Goal: Find specific page/section: Find specific page/section

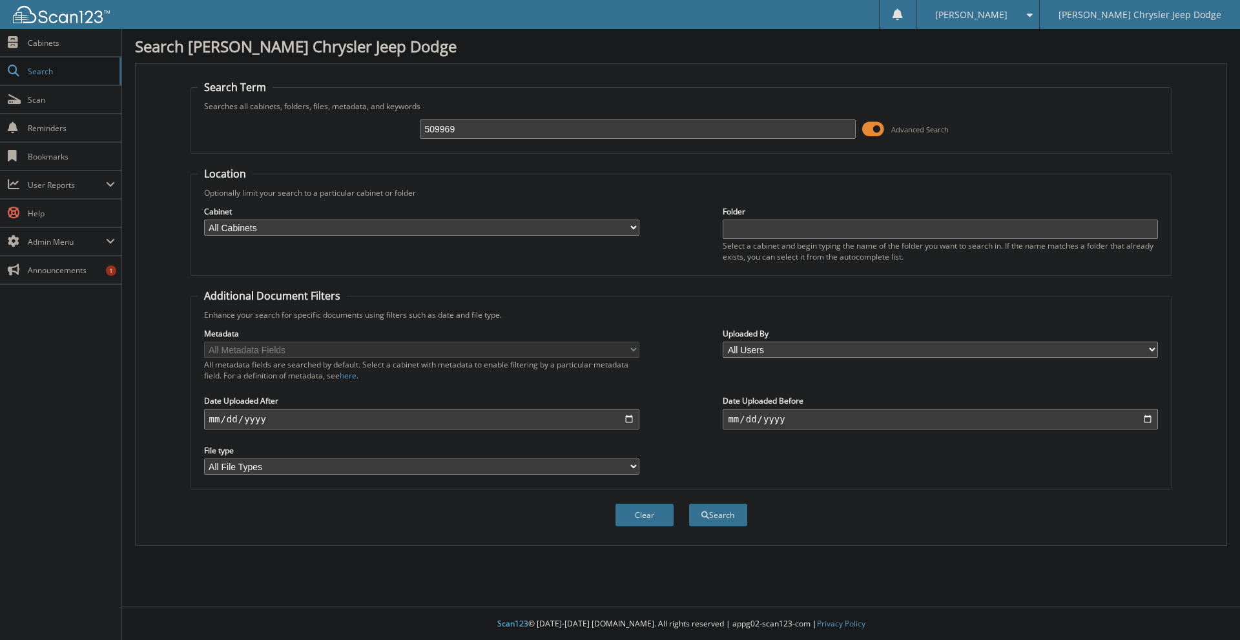
type input "509969"
click at [689, 504] on button "Search" at bounding box center [718, 515] width 58 height 23
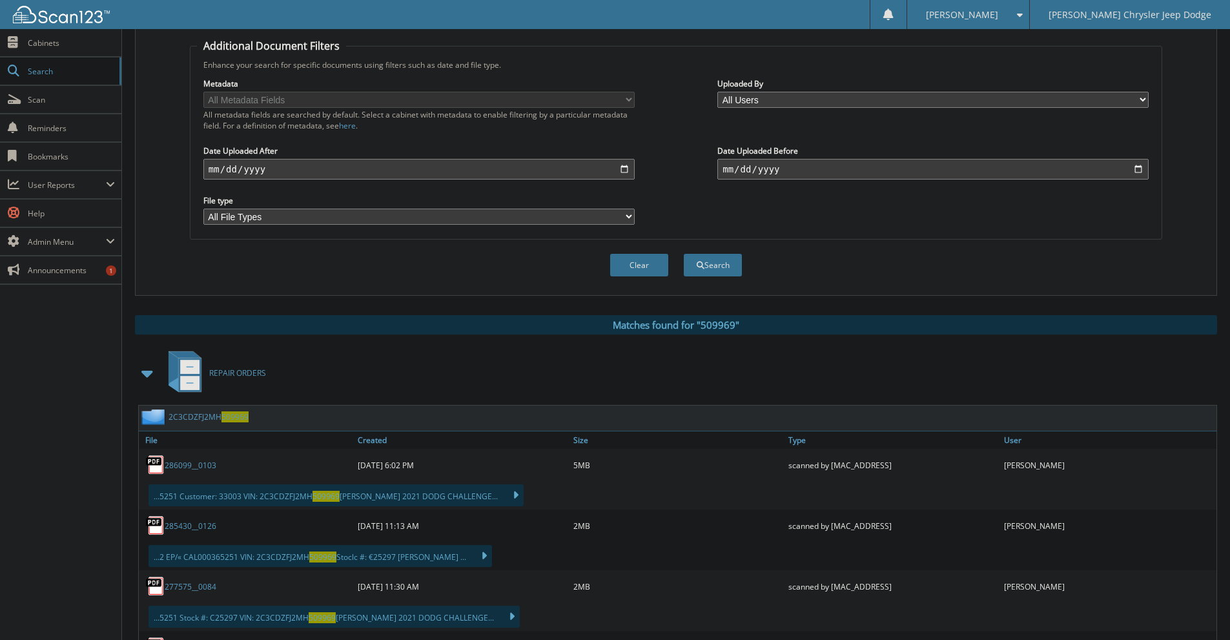
scroll to position [258, 0]
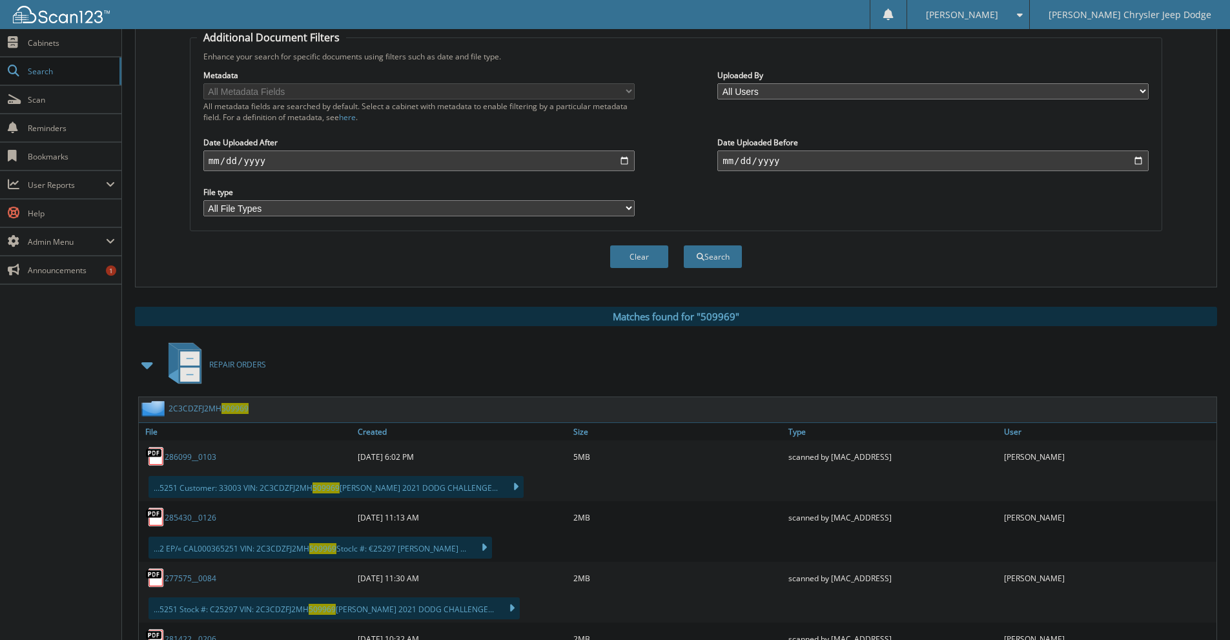
click at [157, 364] on span at bounding box center [148, 364] width 26 height 31
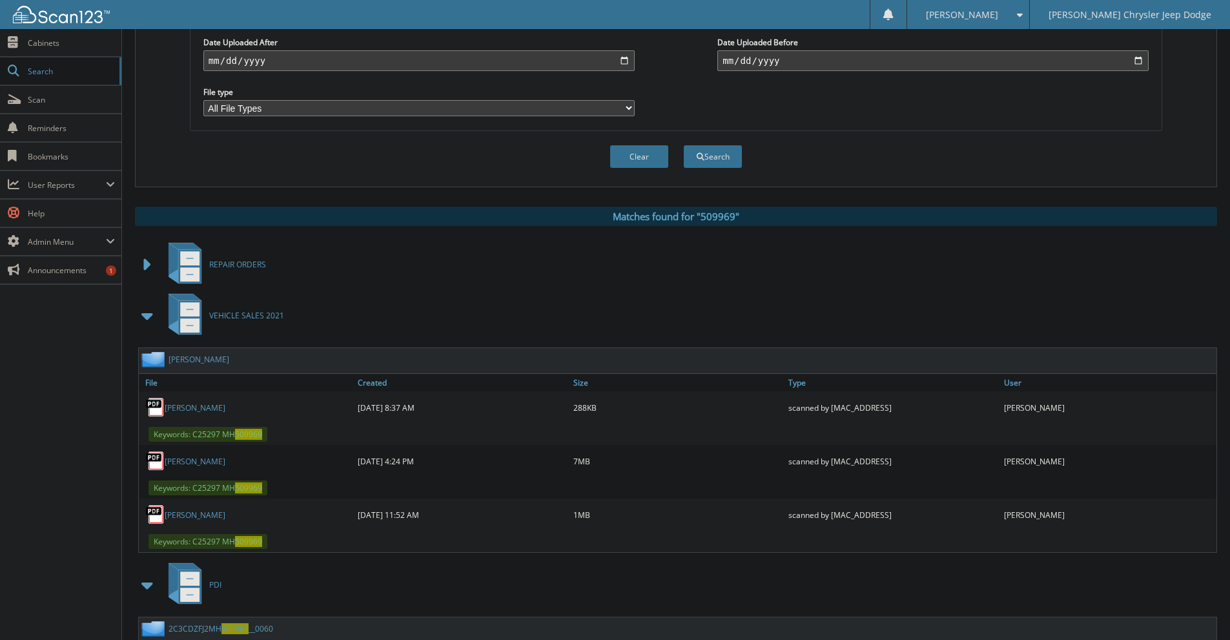
scroll to position [387, 0]
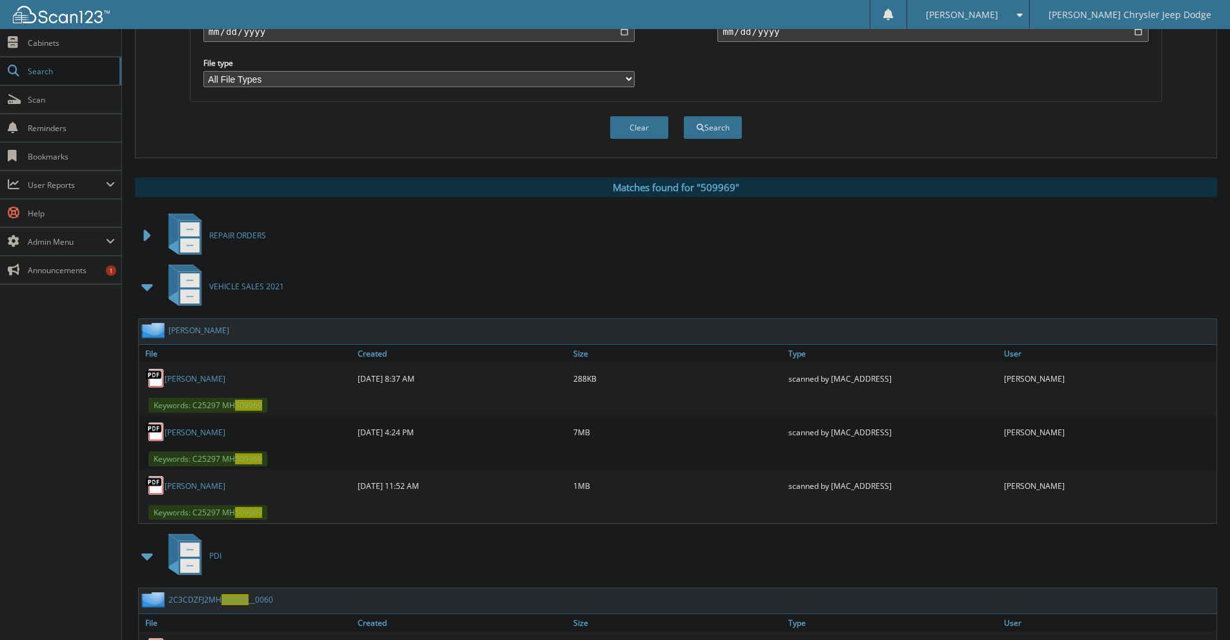
click at [154, 555] on span at bounding box center [148, 555] width 18 height 23
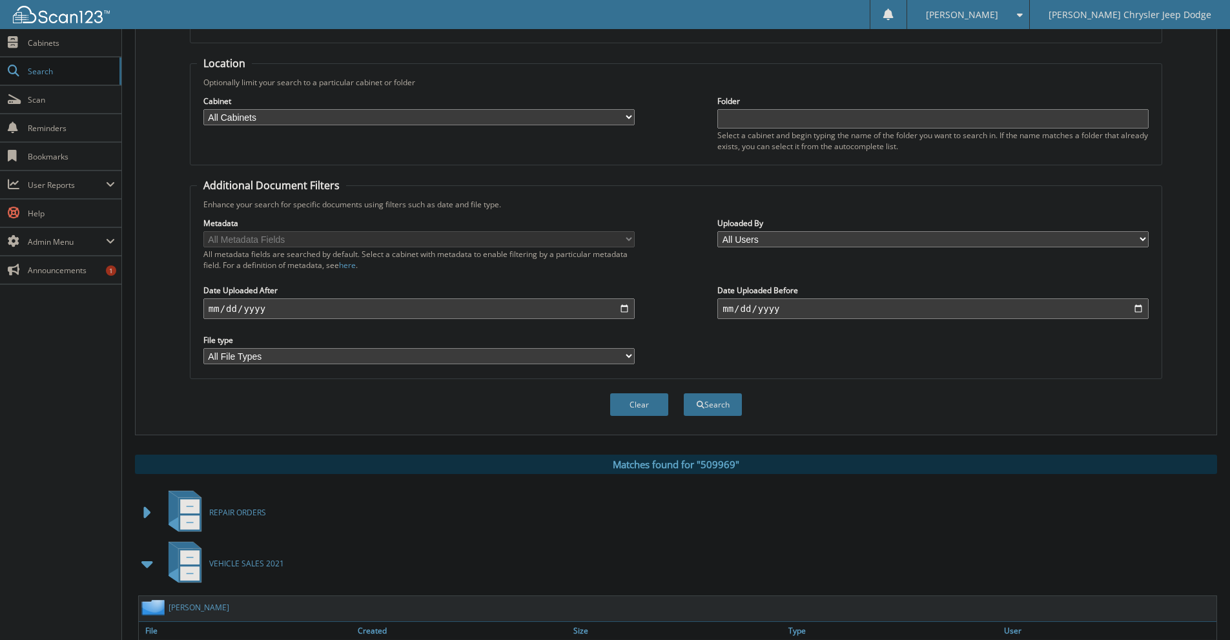
scroll to position [0, 0]
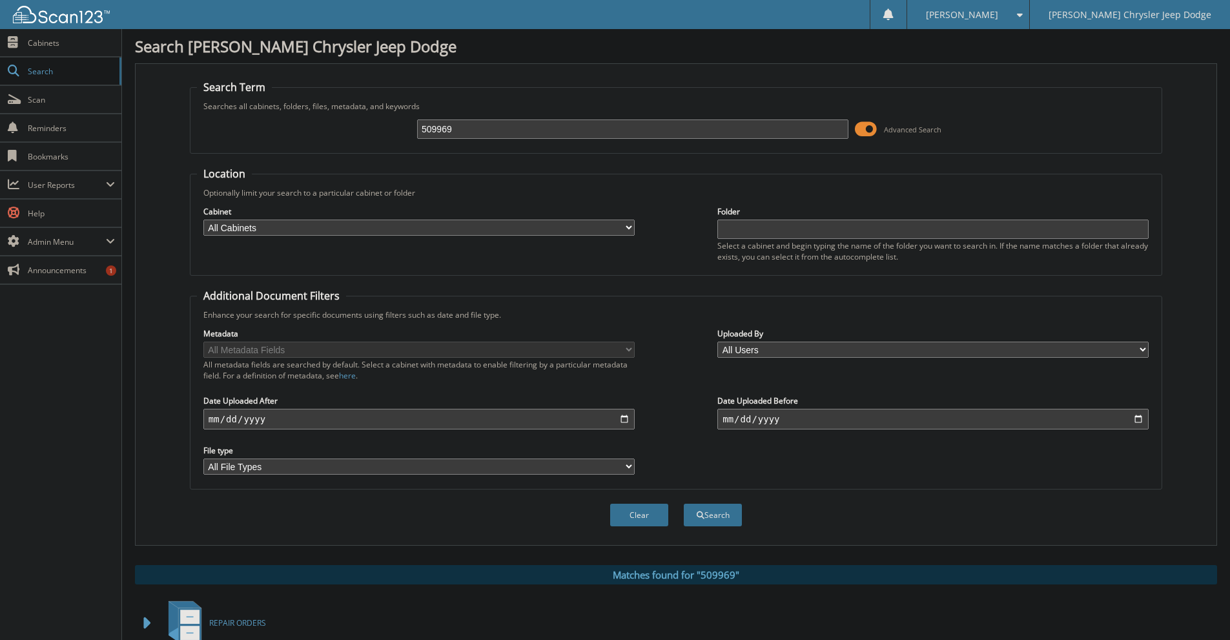
drag, startPoint x: 547, startPoint y: 130, endPoint x: 271, endPoint y: 160, distance: 278.0
click at [271, 160] on form "Search Term Searches all cabinets, folders, files, metadata, and keywords 50996…" at bounding box center [676, 310] width 972 height 460
type input "216440"
click at [684, 504] on button "Search" at bounding box center [713, 515] width 58 height 23
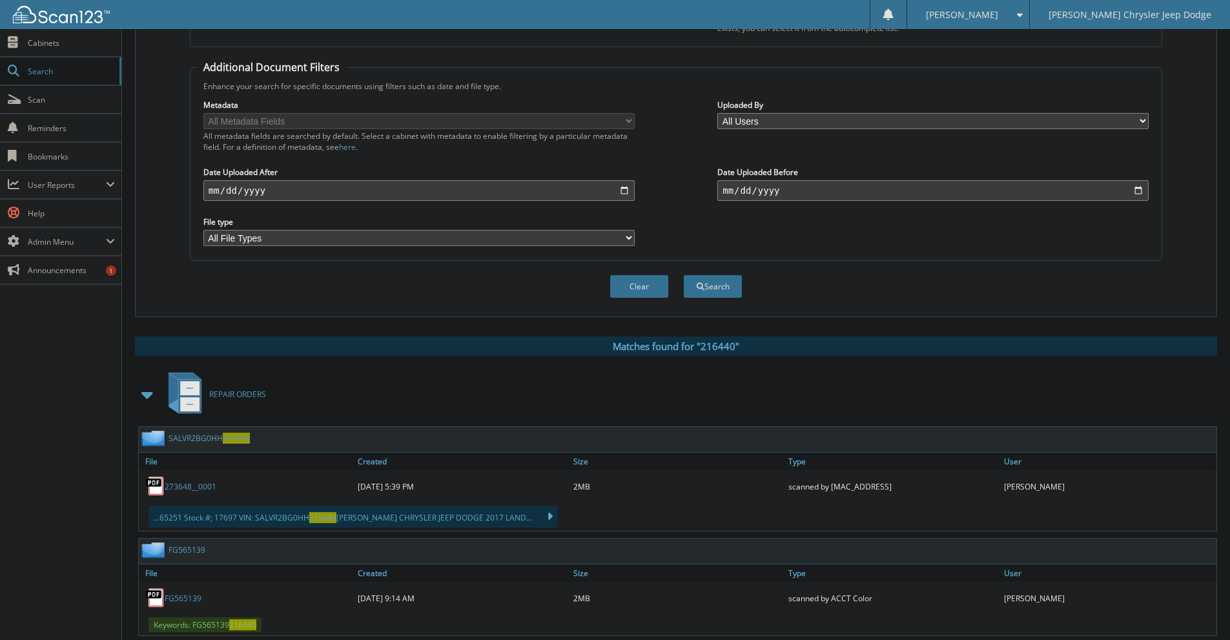
scroll to position [258, 0]
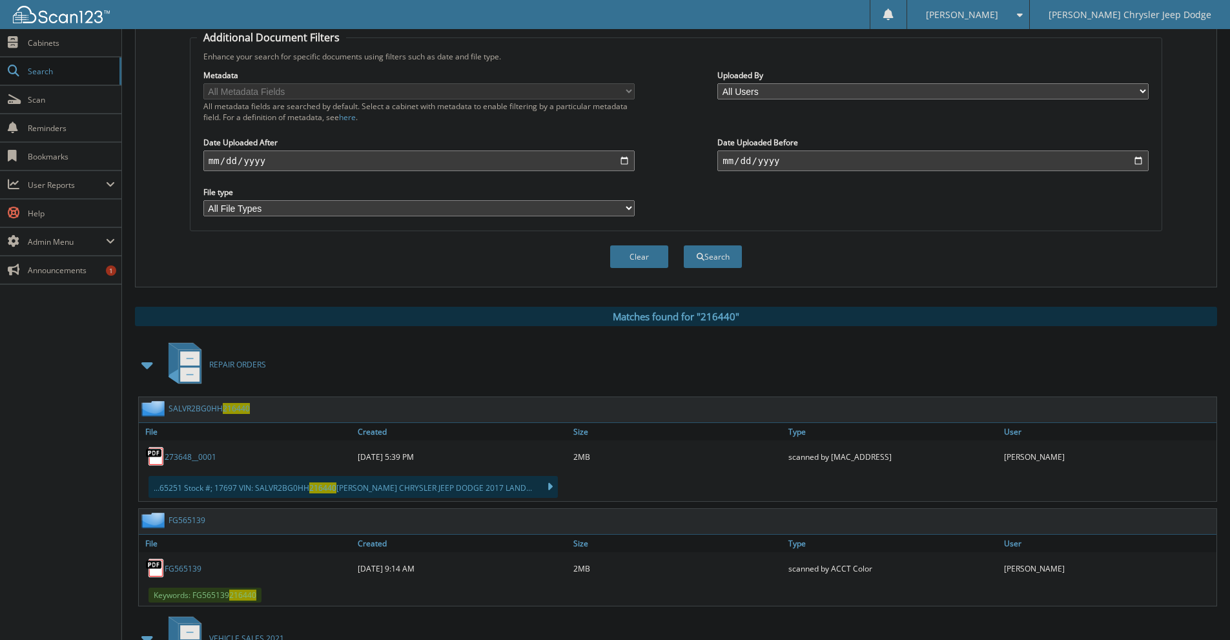
click at [150, 363] on span at bounding box center [148, 364] width 18 height 23
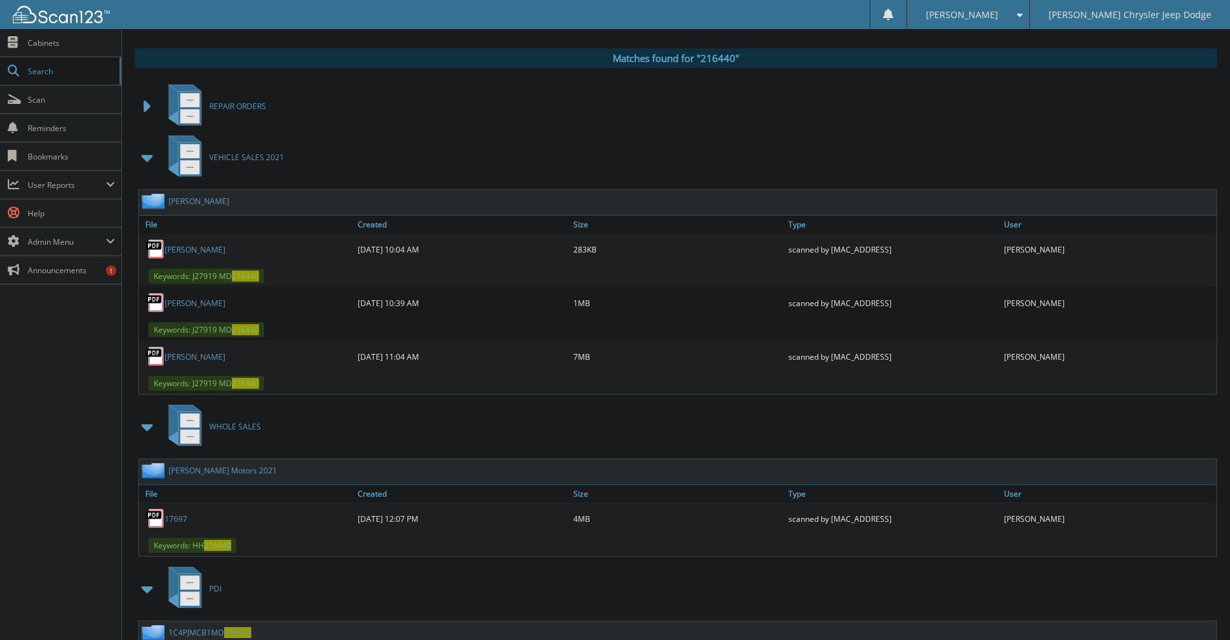
click at [146, 424] on span at bounding box center [148, 426] width 18 height 23
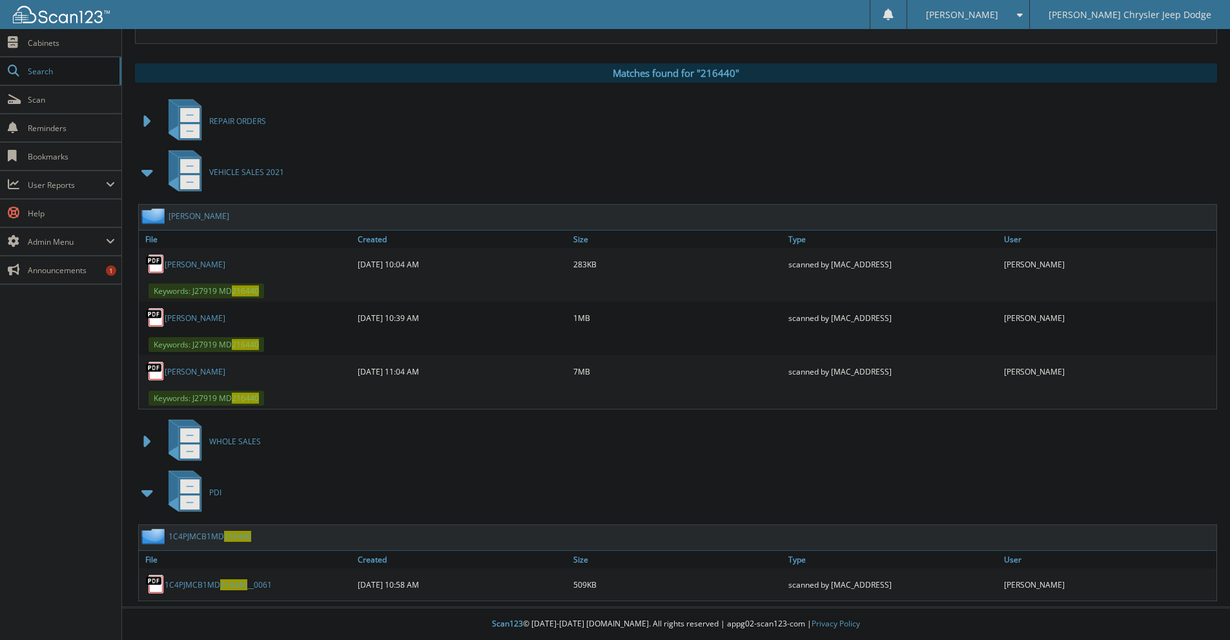
click at [207, 367] on link "Hernandez, Erik George" at bounding box center [195, 371] width 61 height 11
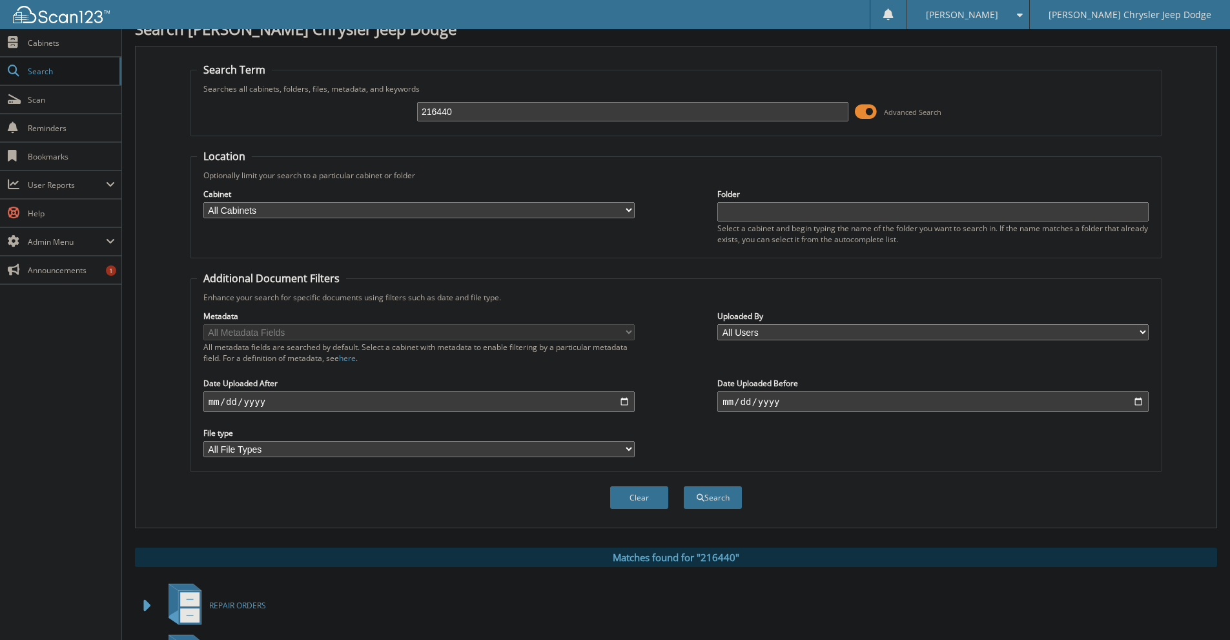
scroll to position [0, 0]
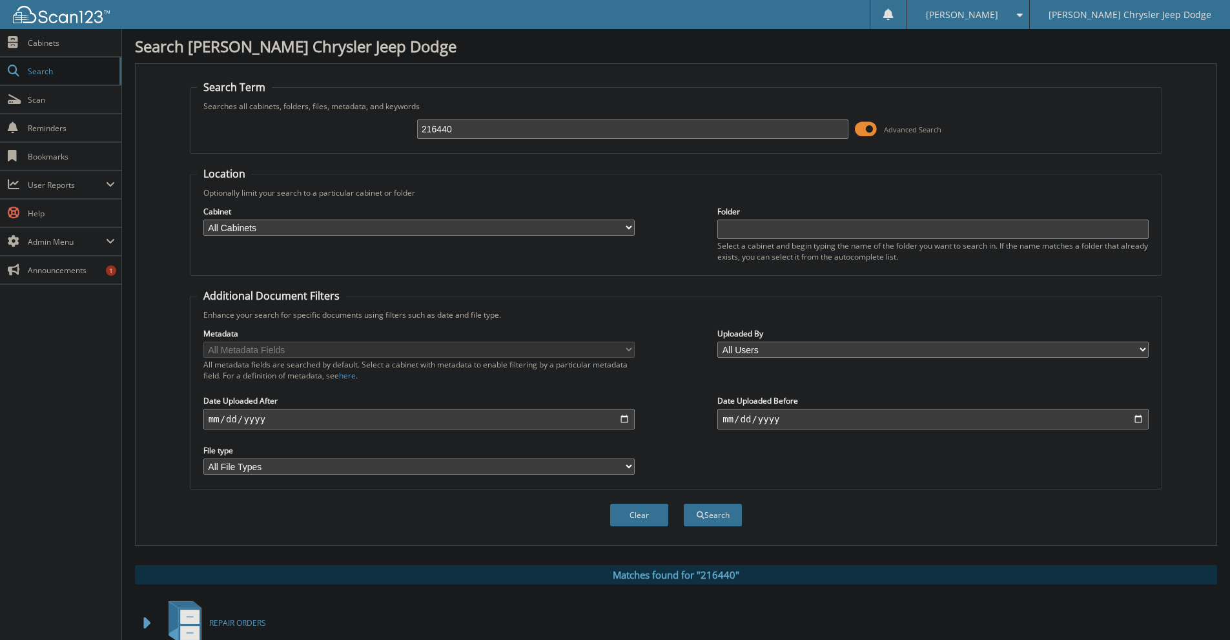
drag, startPoint x: 546, startPoint y: 139, endPoint x: 501, endPoint y: 139, distance: 45.2
click at [501, 139] on div "216440" at bounding box center [632, 129] width 431 height 22
drag, startPoint x: 524, startPoint y: 136, endPoint x: 427, endPoint y: 147, distance: 97.5
click at [427, 147] on fieldset "Search Term Searches all cabinets, folders, files, metadata, and keywords 21644…" at bounding box center [676, 117] width 972 height 74
type input "2180220"
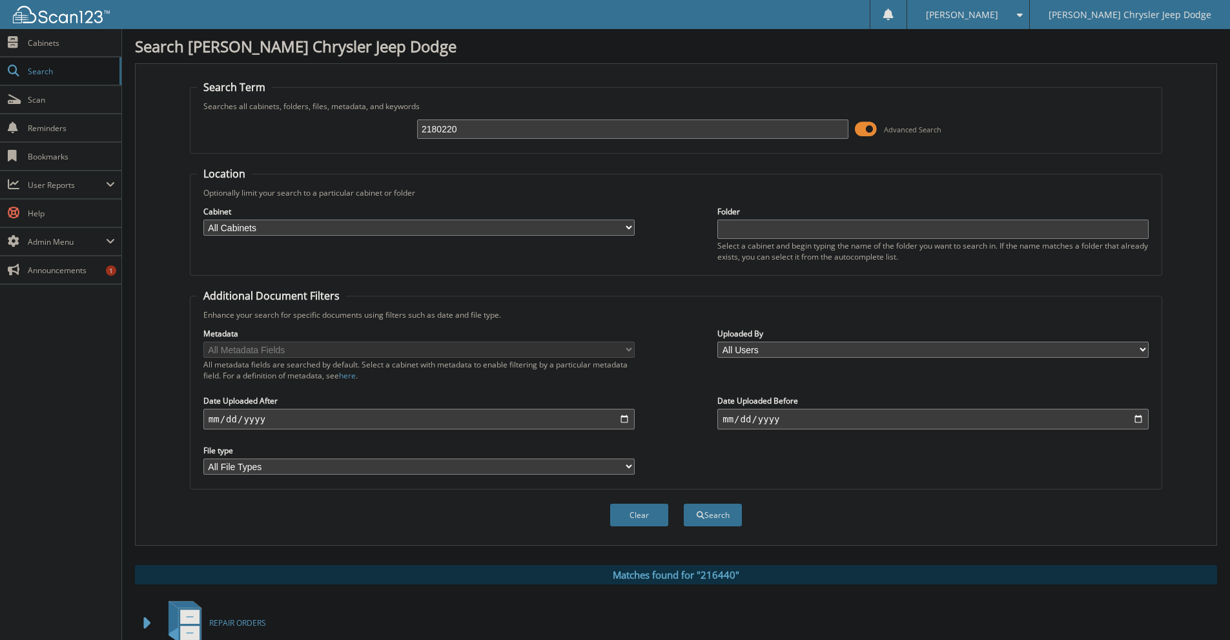
click at [684, 504] on button "Search" at bounding box center [713, 515] width 58 height 23
click at [429, 132] on input "2180220" at bounding box center [637, 128] width 435 height 19
type input "180220"
click at [689, 504] on button "Search" at bounding box center [718, 515] width 58 height 23
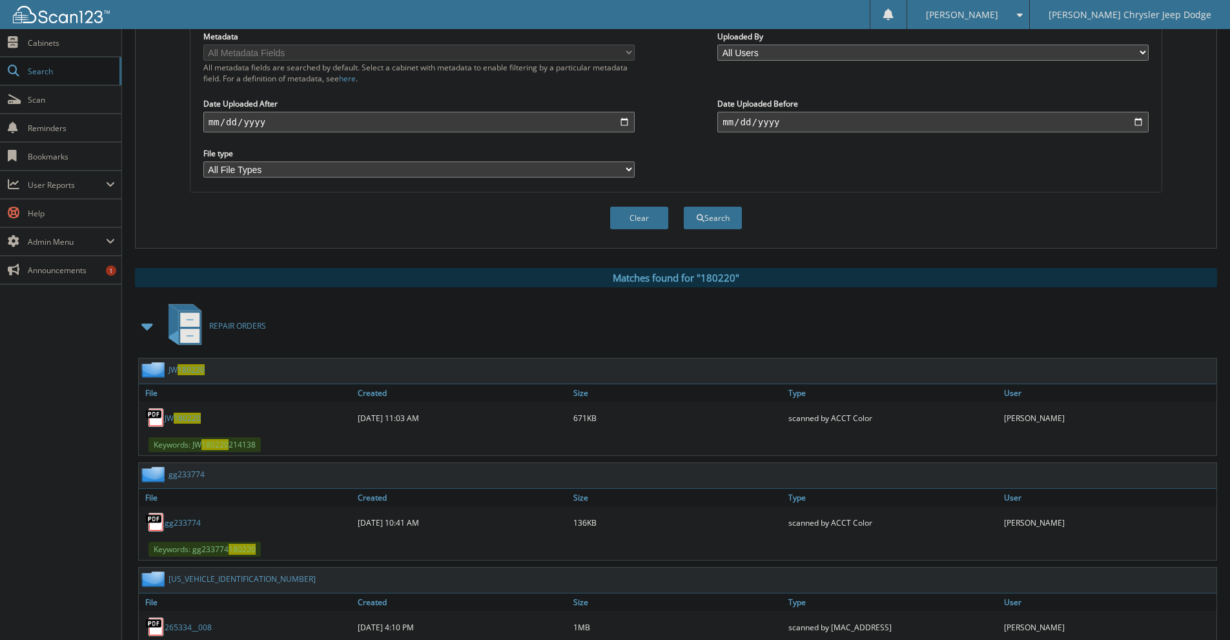
scroll to position [323, 0]
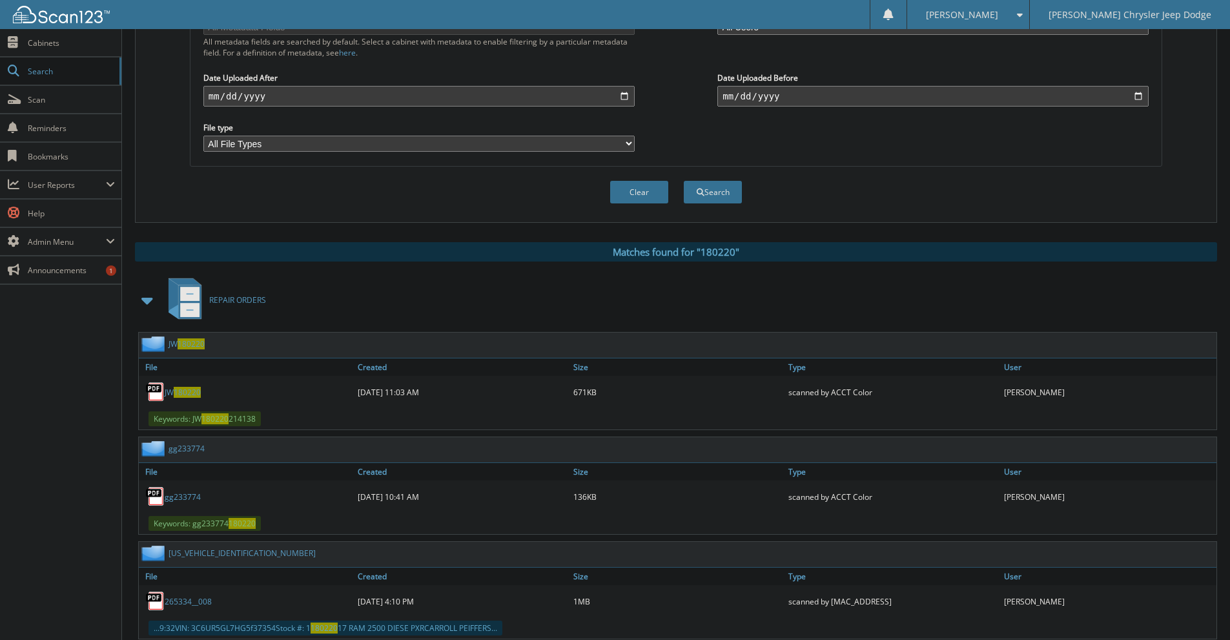
click at [146, 302] on span at bounding box center [148, 300] width 18 height 23
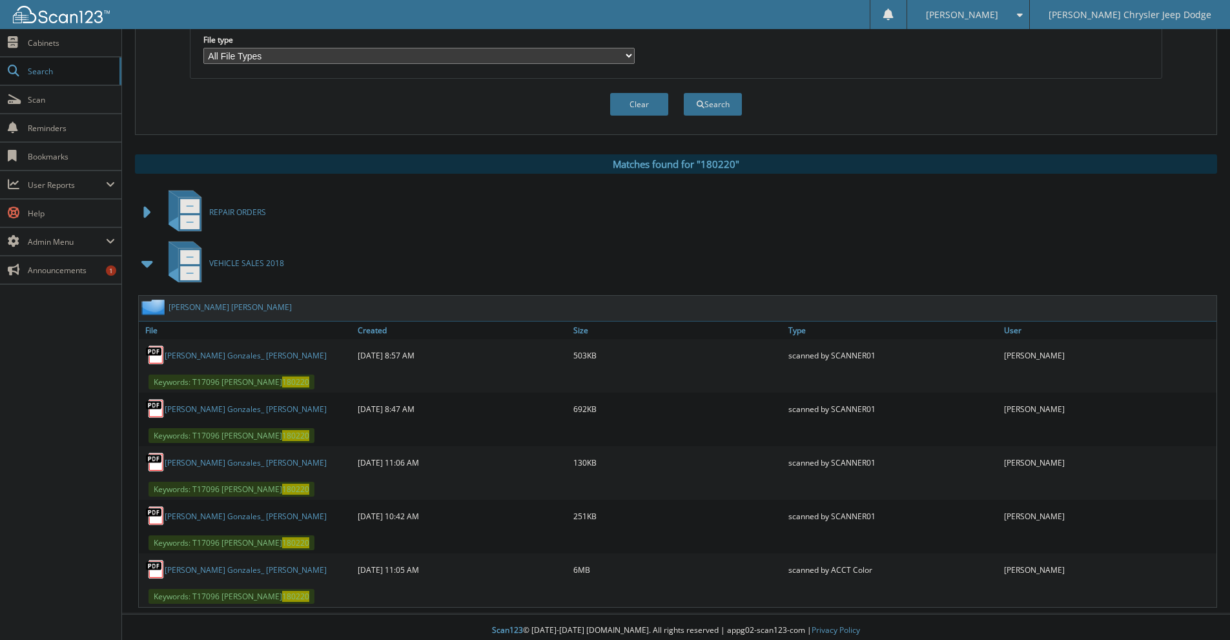
scroll to position [418, 0]
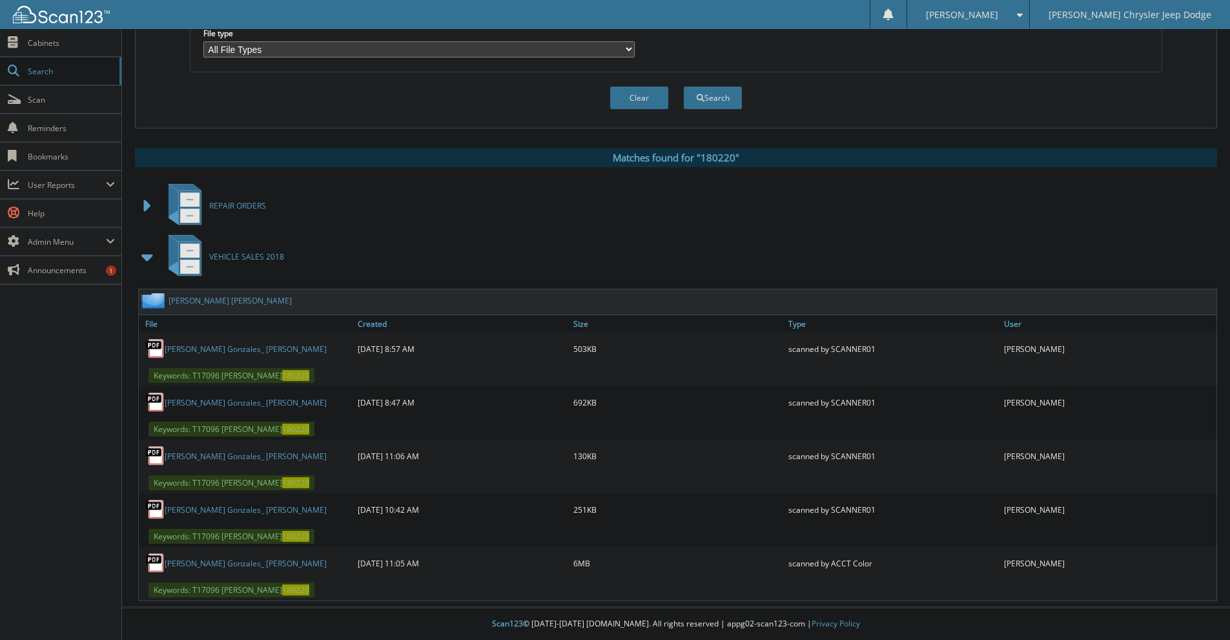
click at [224, 566] on link "[PERSON_NAME] Gonzales_ [PERSON_NAME]" at bounding box center [246, 563] width 162 height 11
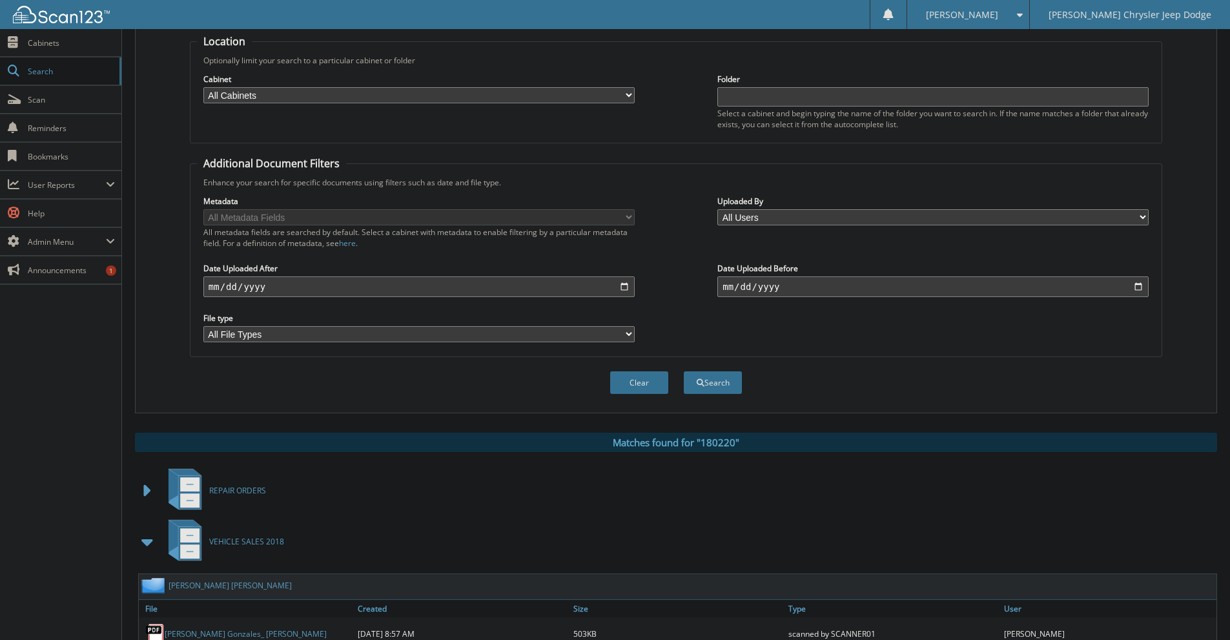
scroll to position [30, 0]
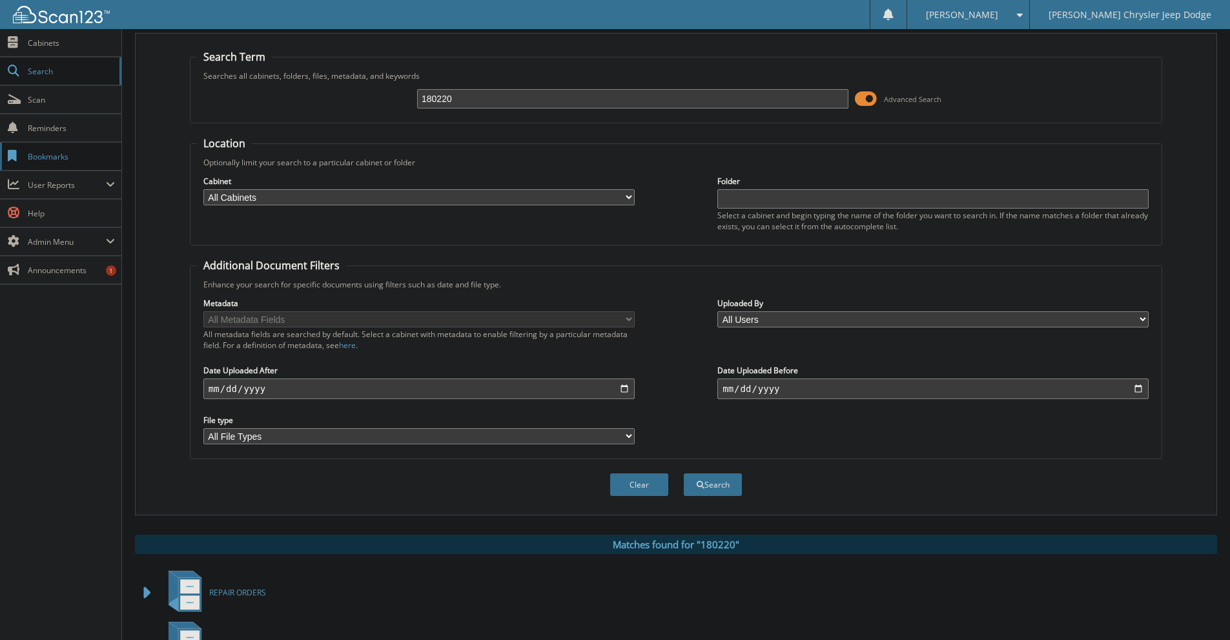
drag, startPoint x: 473, startPoint y: 105, endPoint x: 86, endPoint y: 149, distance: 389.9
click at [92, 149] on body "Jasmin A. Settings Logout Hoblit Chrysler Jeep Dodge Close Cabinets Search Scan…" at bounding box center [615, 498] width 1230 height 1057
type input "698826"
click at [684, 473] on button "Search" at bounding box center [713, 484] width 58 height 23
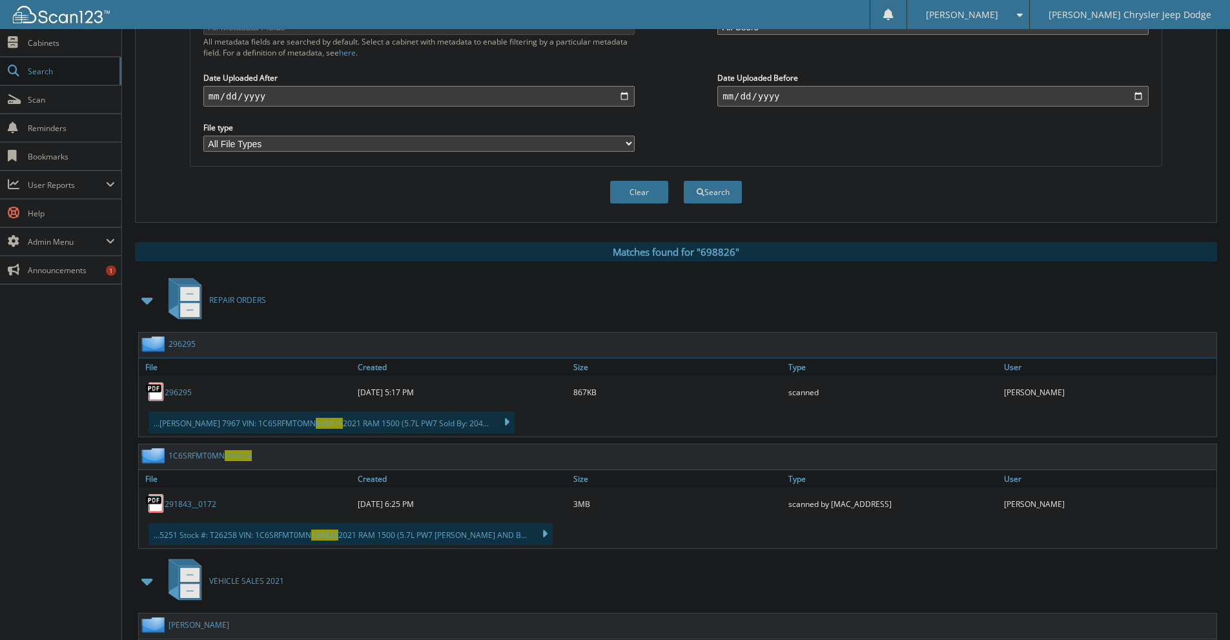
click at [154, 300] on span at bounding box center [148, 300] width 18 height 23
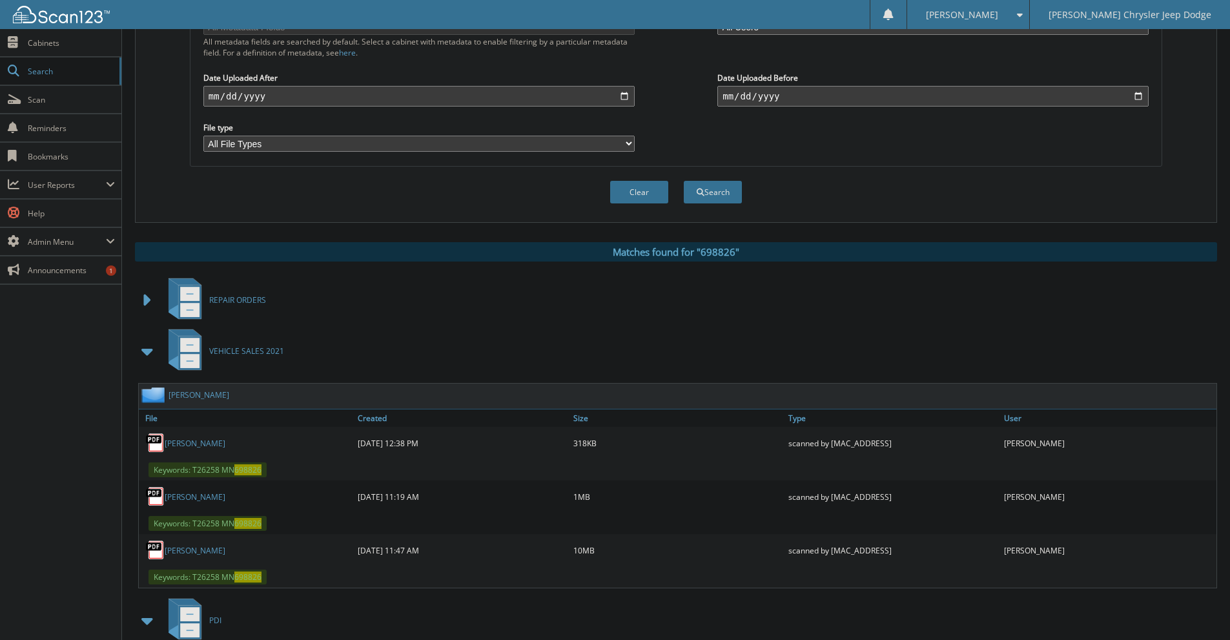
scroll to position [387, 0]
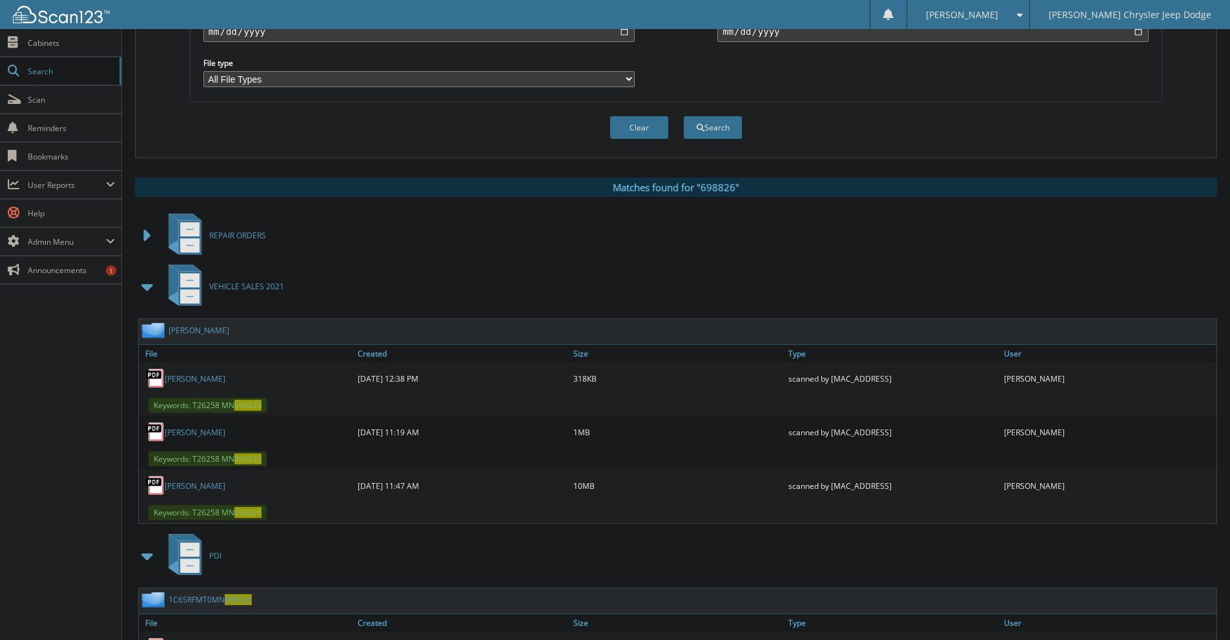
click at [207, 495] on div "Sheldon, Jeremy David" at bounding box center [247, 486] width 216 height 26
click at [207, 486] on link "Sheldon, Jeremy David" at bounding box center [195, 485] width 61 height 11
